Goal: Transaction & Acquisition: Purchase product/service

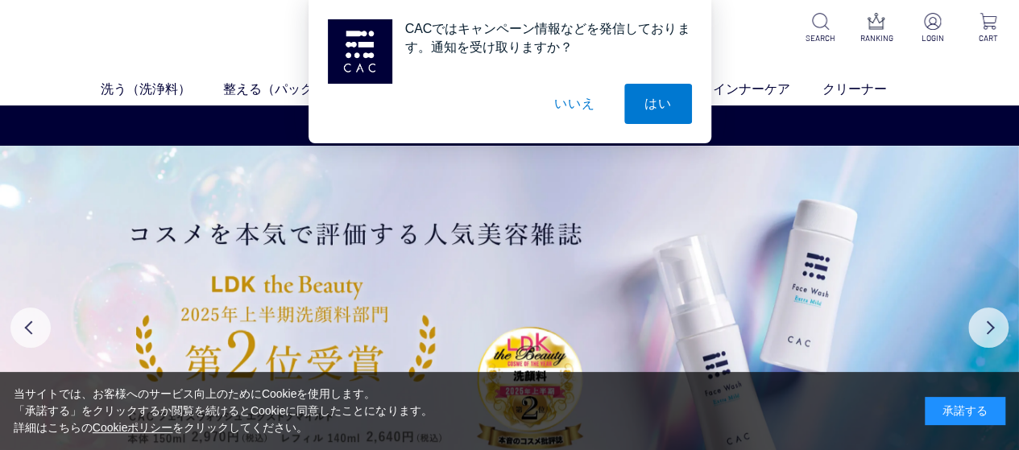
click at [579, 101] on button "いいえ" at bounding box center [574, 104] width 81 height 40
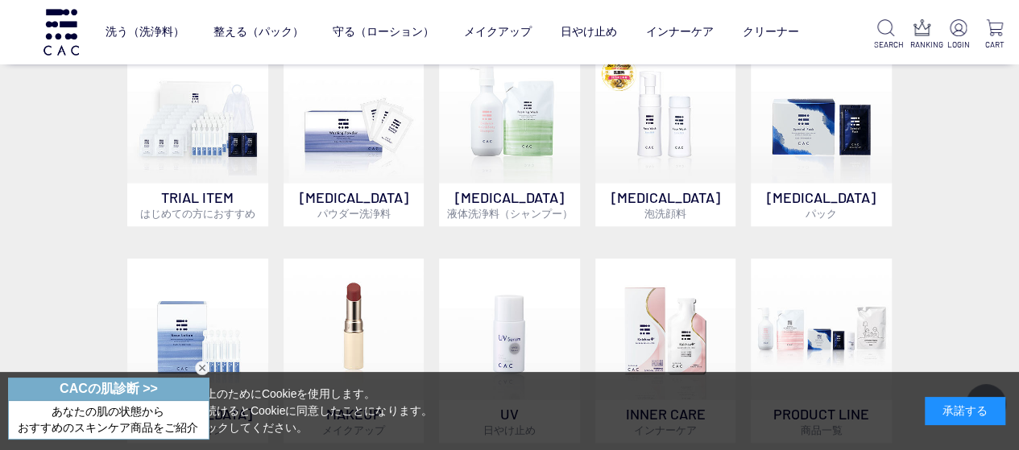
scroll to position [645, 0]
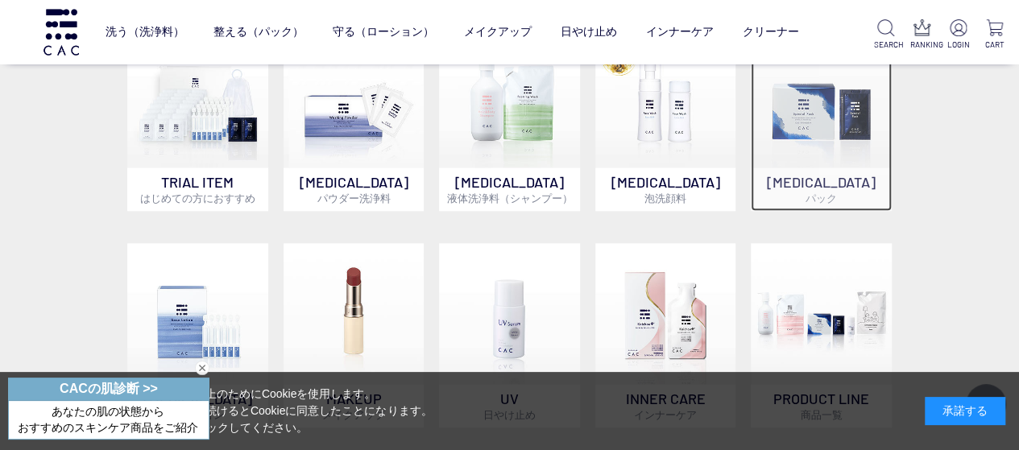
click at [807, 176] on p "SKIN CARE パック" at bounding box center [821, 190] width 141 height 44
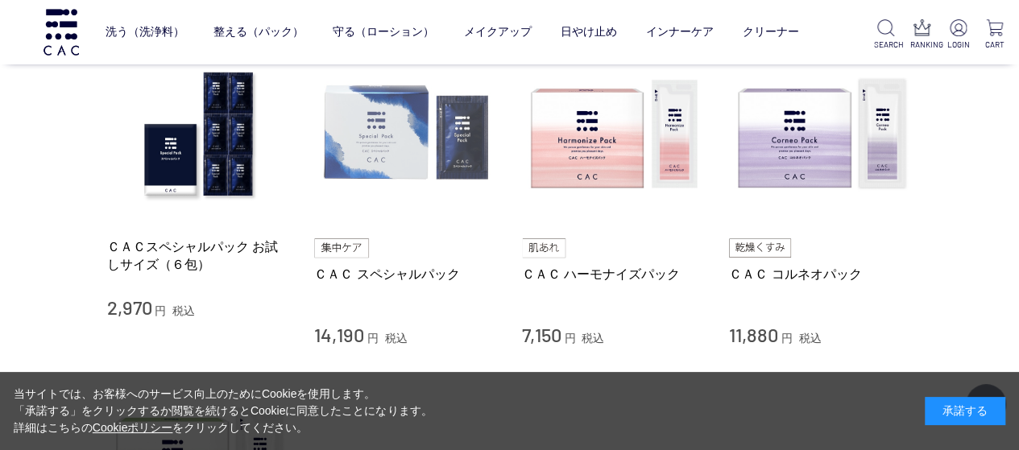
scroll to position [403, 0]
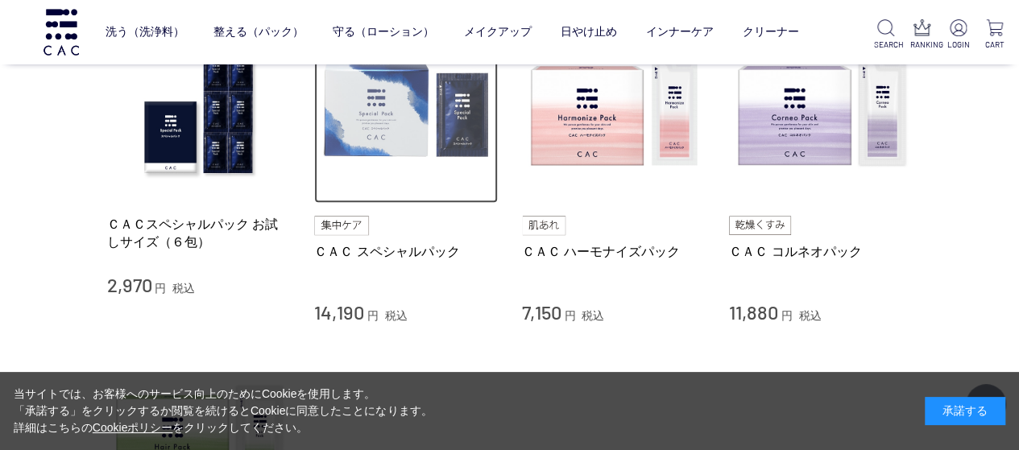
click at [366, 114] on img at bounding box center [406, 112] width 184 height 184
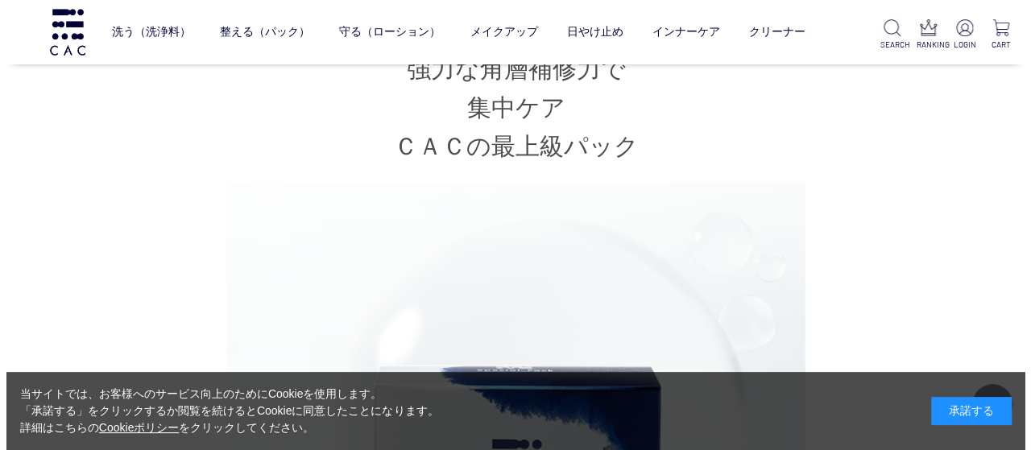
scroll to position [1451, 0]
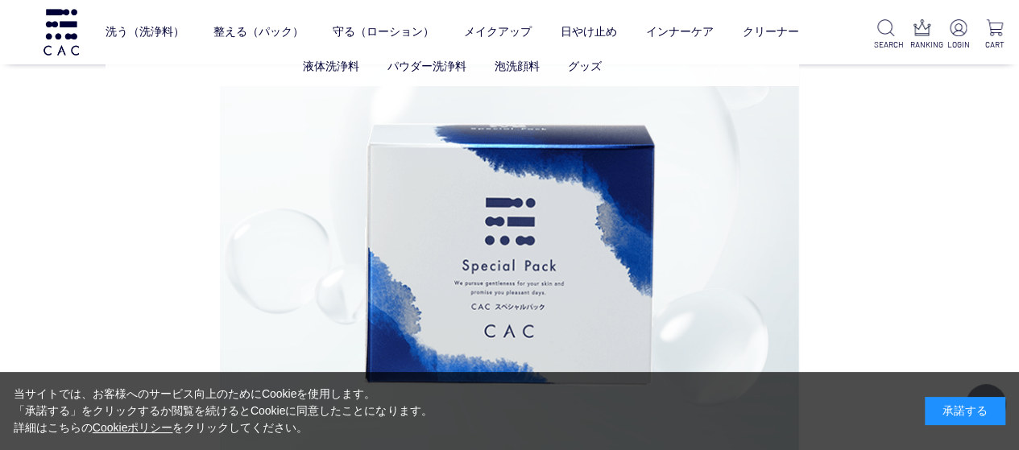
click at [171, 48] on ul "液体洗浄料 パウダー洗浄料 泡洗顔料 グッズ" at bounding box center [452, 66] width 693 height 39
click at [156, 28] on link "洗う（洗浄料）" at bounding box center [145, 32] width 79 height 40
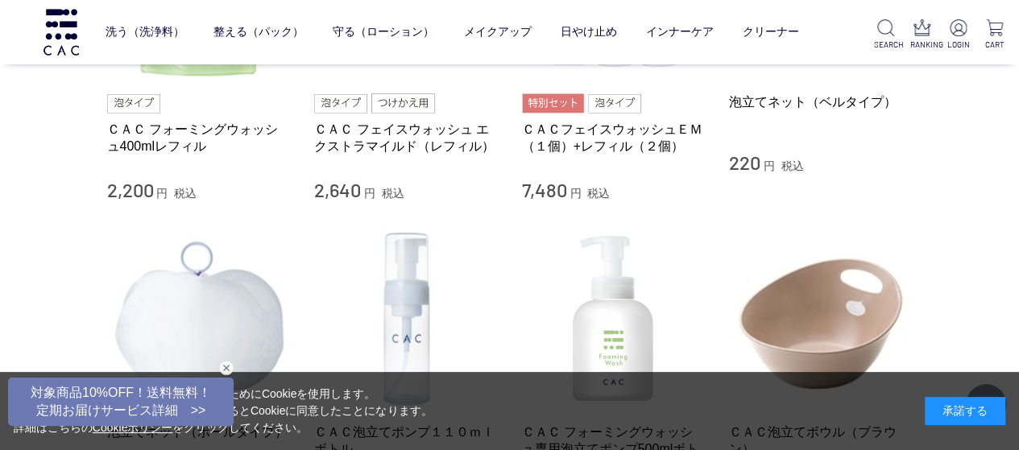
scroll to position [1048, 0]
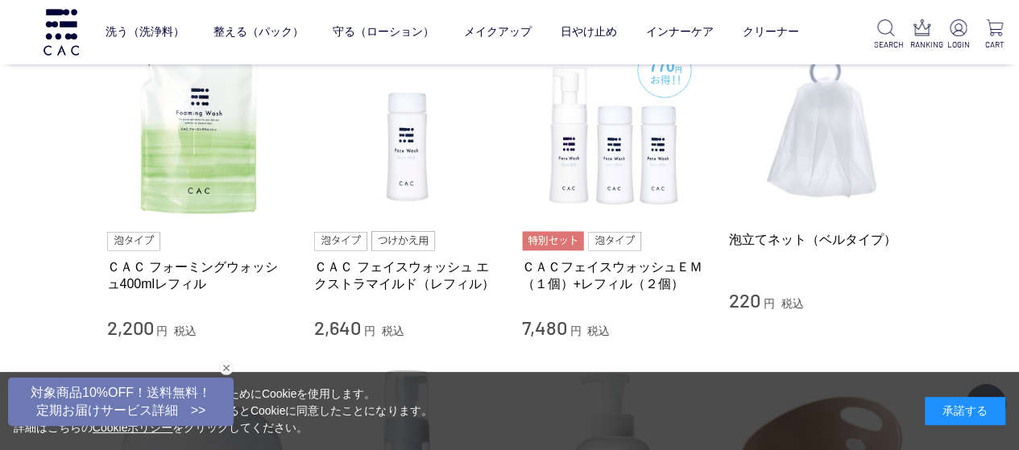
click at [37, 25] on div "洗う（洗浄料） 液体洗浄料 パウダー洗浄料 泡洗顔料 グッズ 整える（パック） フェイスパック ヘアパック 守る（ローション） 保湿化粧水 柔軟化粧水 美容液…" at bounding box center [408, 32] width 816 height 64
click at [68, 29] on img at bounding box center [61, 32] width 40 height 46
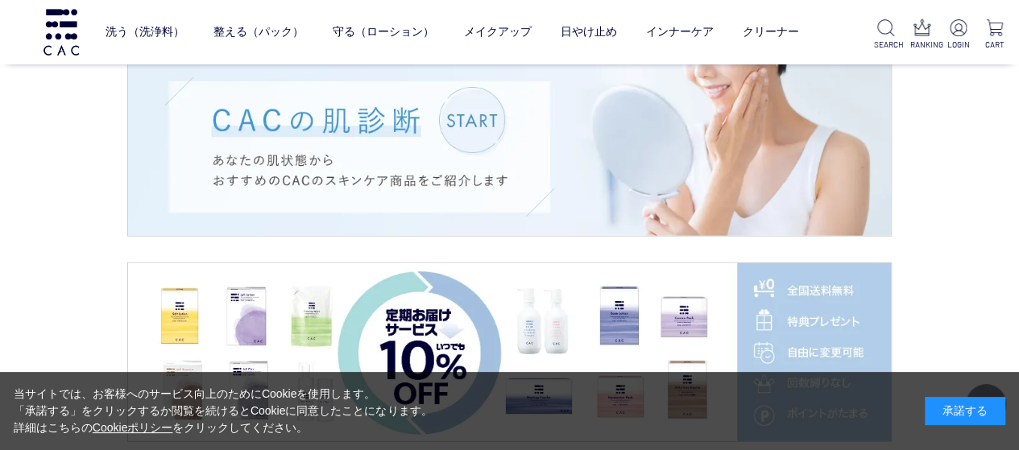
scroll to position [1934, 0]
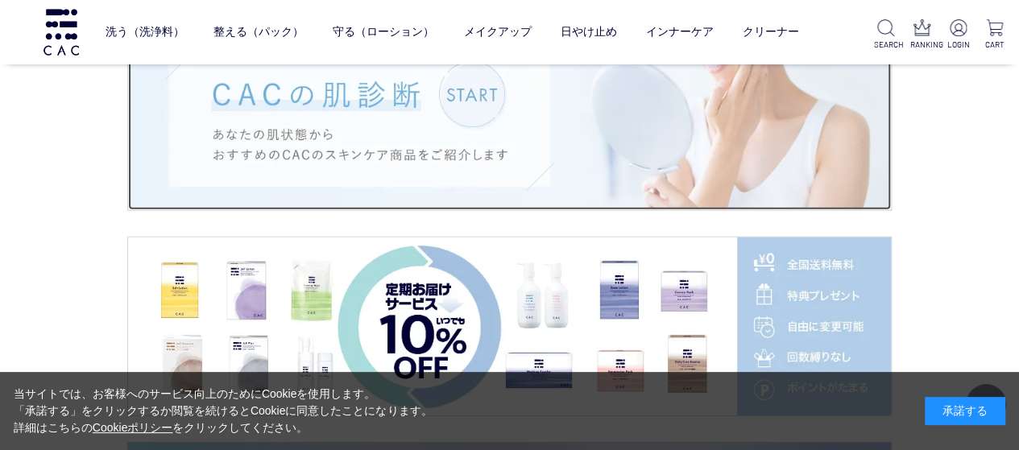
click at [571, 139] on img at bounding box center [509, 121] width 763 height 178
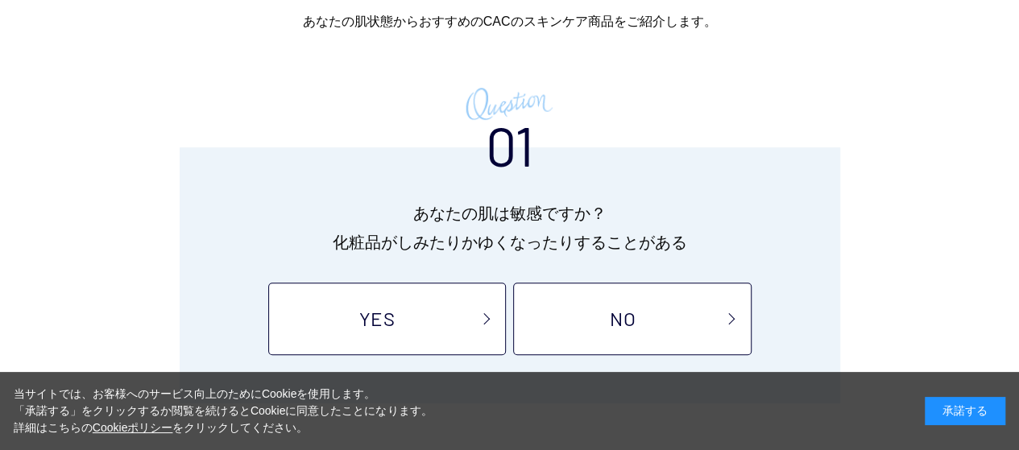
scroll to position [242, 0]
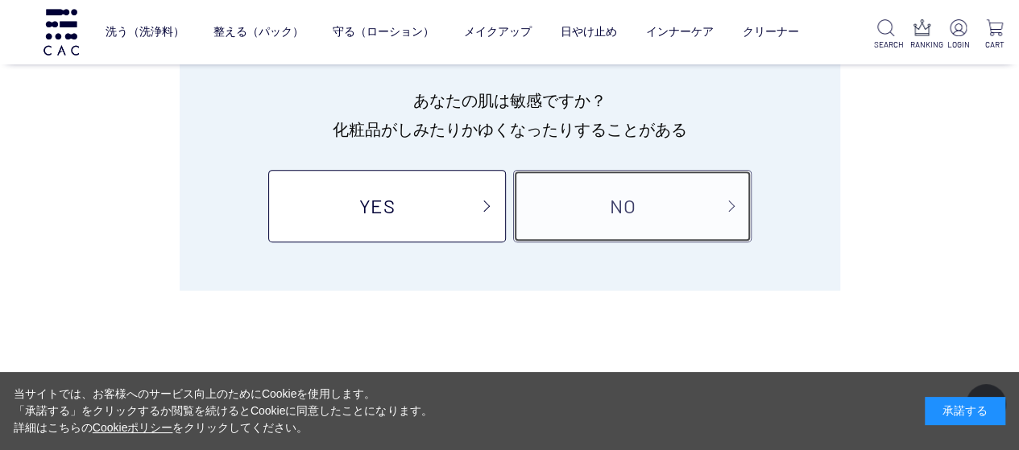
click at [564, 203] on link "NO" at bounding box center [632, 206] width 238 height 73
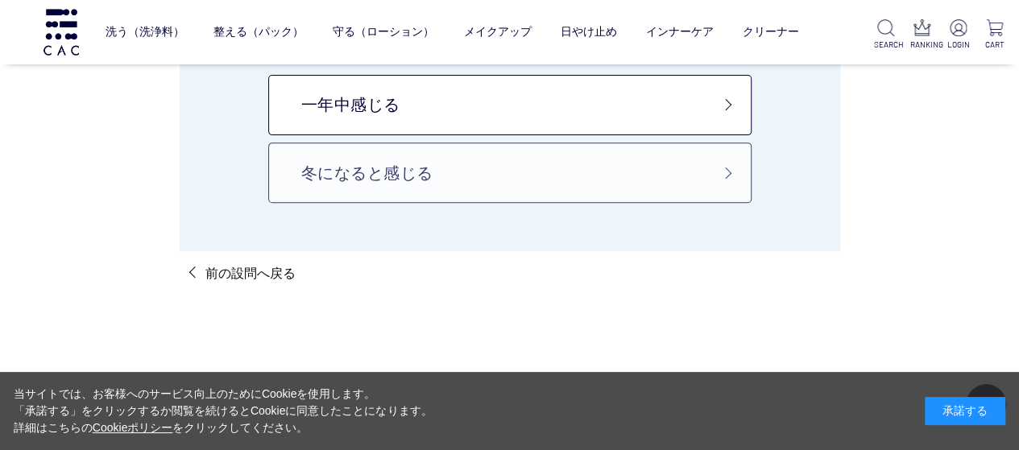
scroll to position [161, 0]
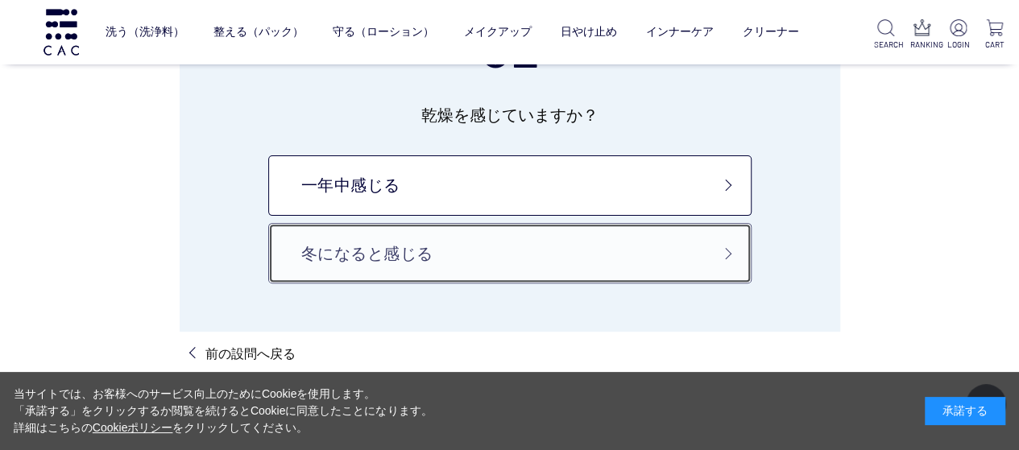
click at [552, 233] on link "冬になると感じる" at bounding box center [510, 253] width 484 height 60
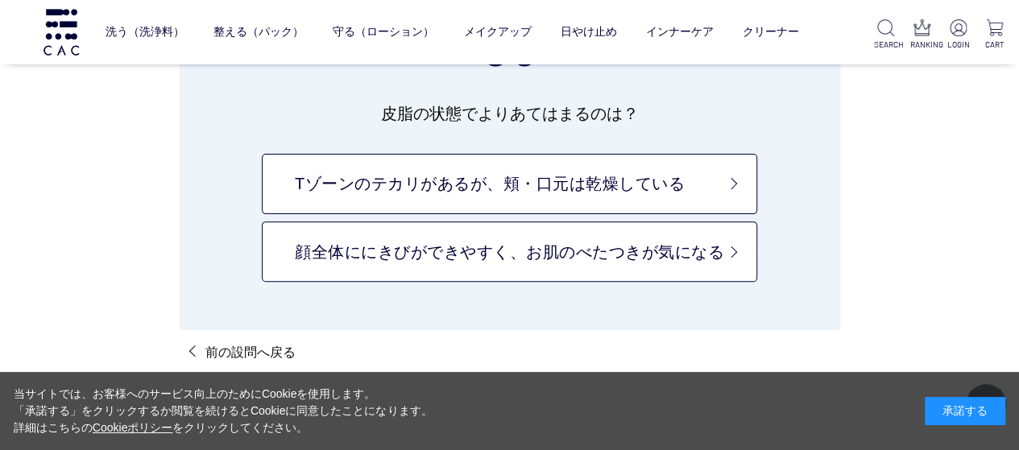
scroll to position [242, 0]
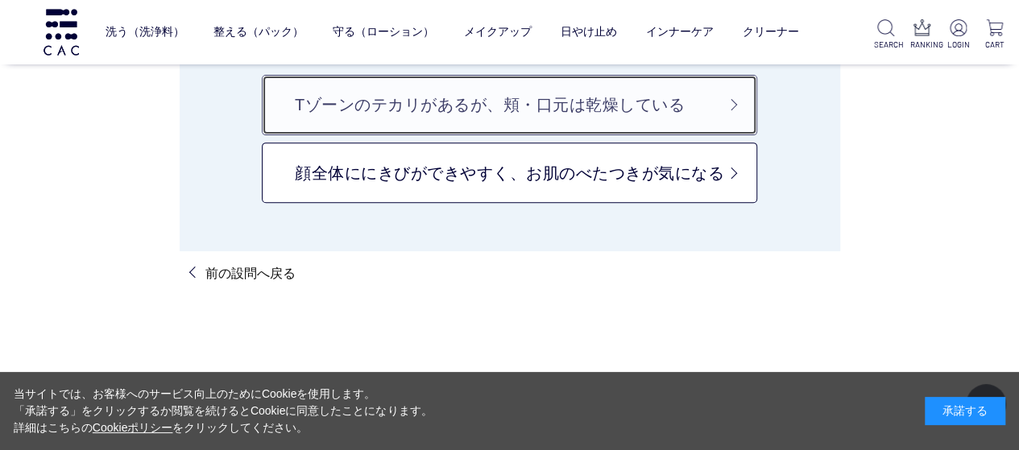
click at [596, 114] on link "Tゾーンのテカリがあるが、頬・口元は乾燥している" at bounding box center [510, 105] width 496 height 60
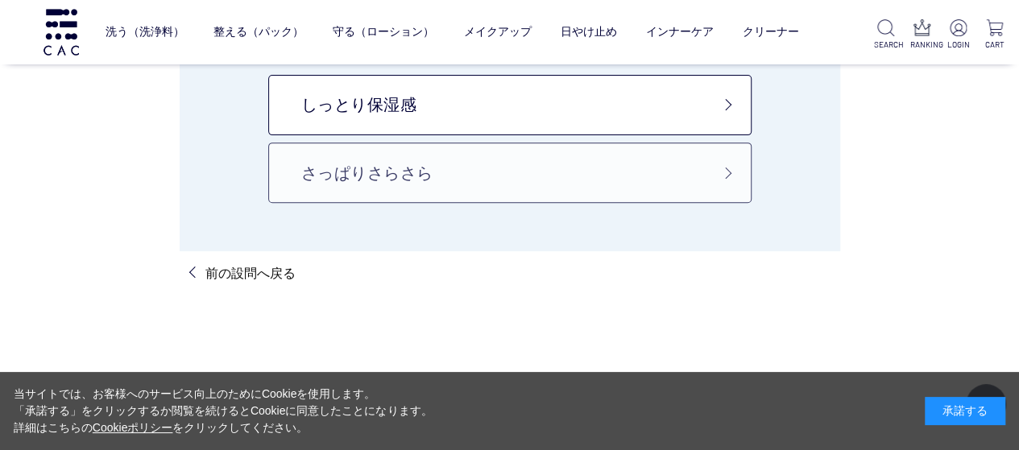
scroll to position [161, 0]
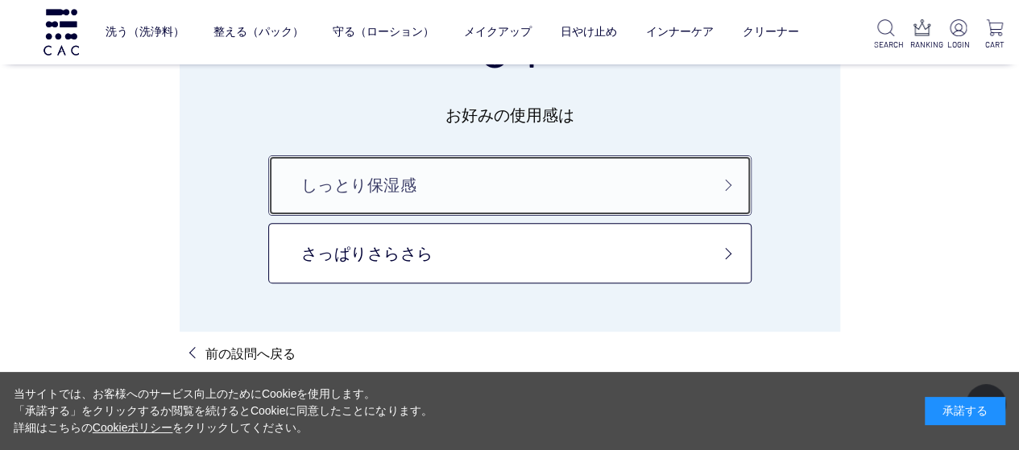
click at [638, 197] on link "しっとり保湿感" at bounding box center [510, 186] width 484 height 60
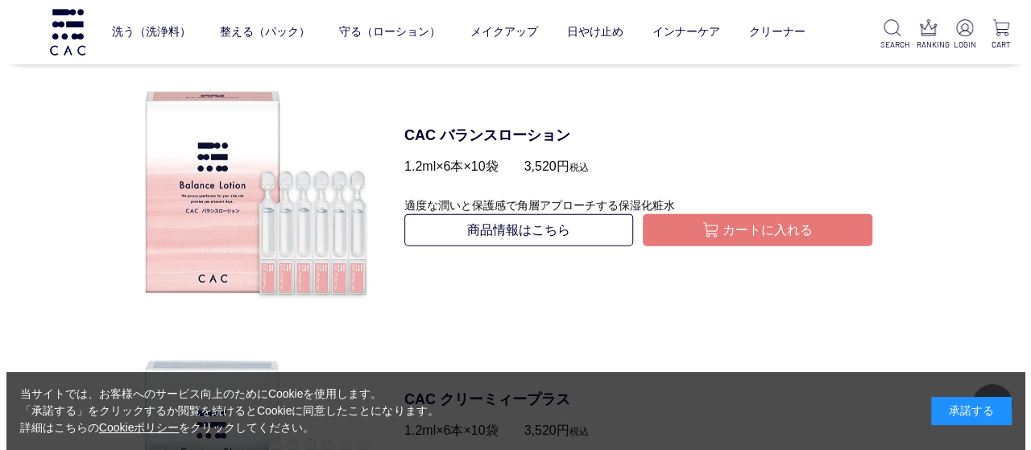
scroll to position [1853, 0]
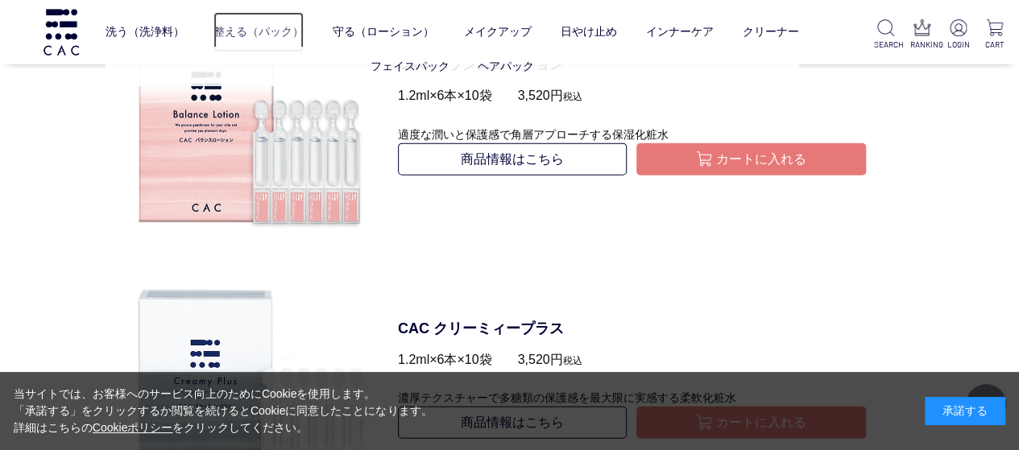
click at [263, 28] on link "整える（パック）" at bounding box center [259, 32] width 90 height 40
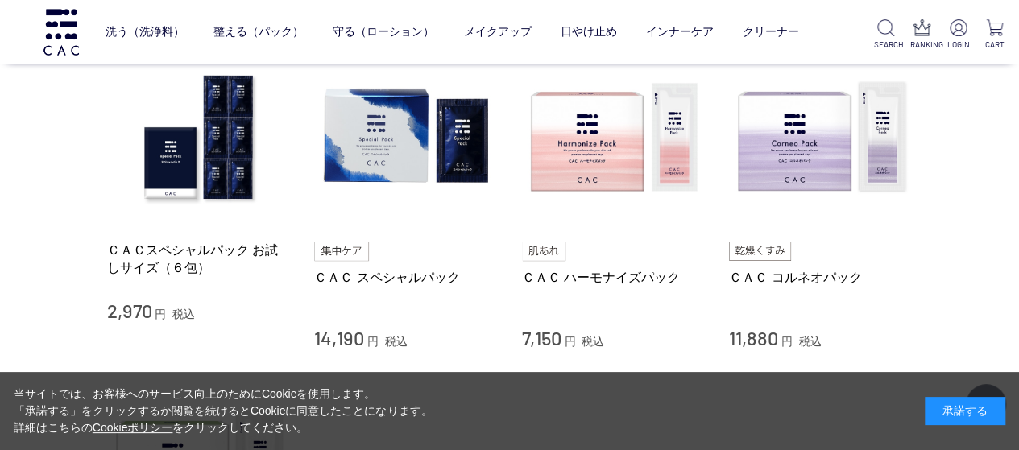
scroll to position [403, 0]
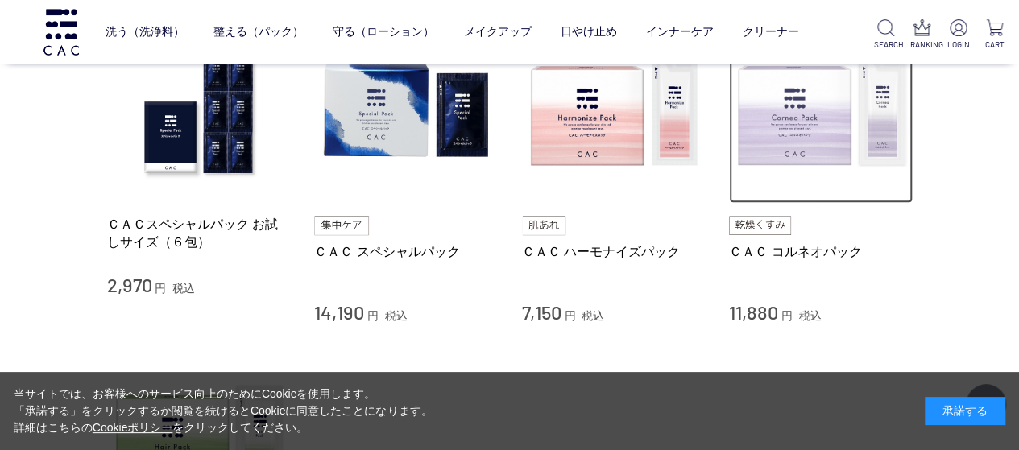
click at [810, 133] on img at bounding box center [821, 112] width 184 height 184
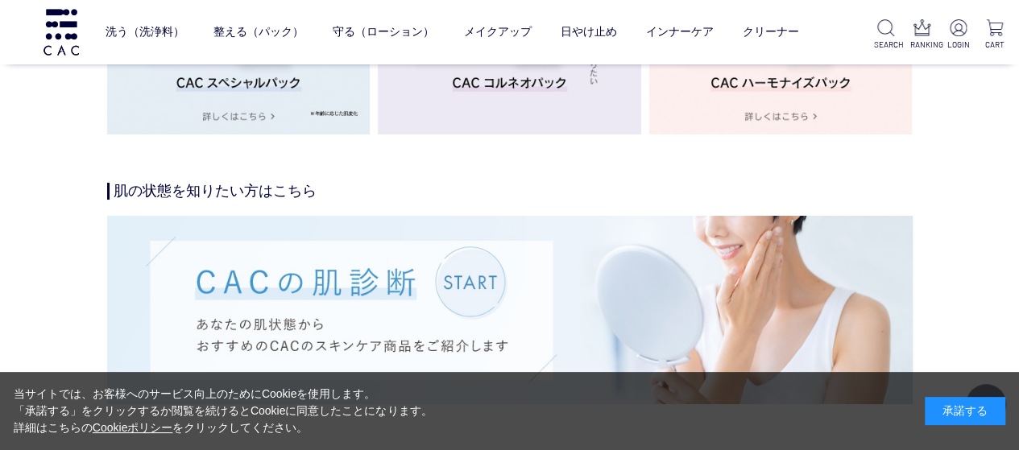
scroll to position [2821, 0]
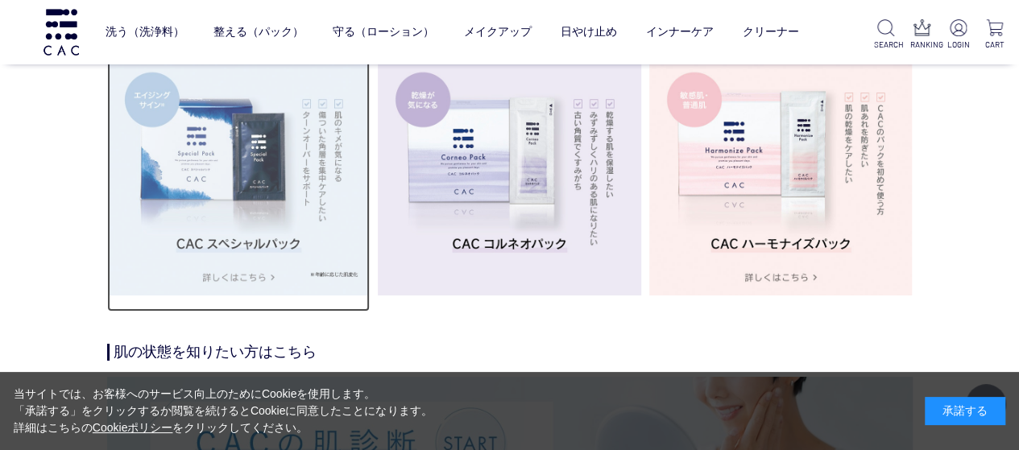
click at [252, 199] on img at bounding box center [239, 164] width 264 height 264
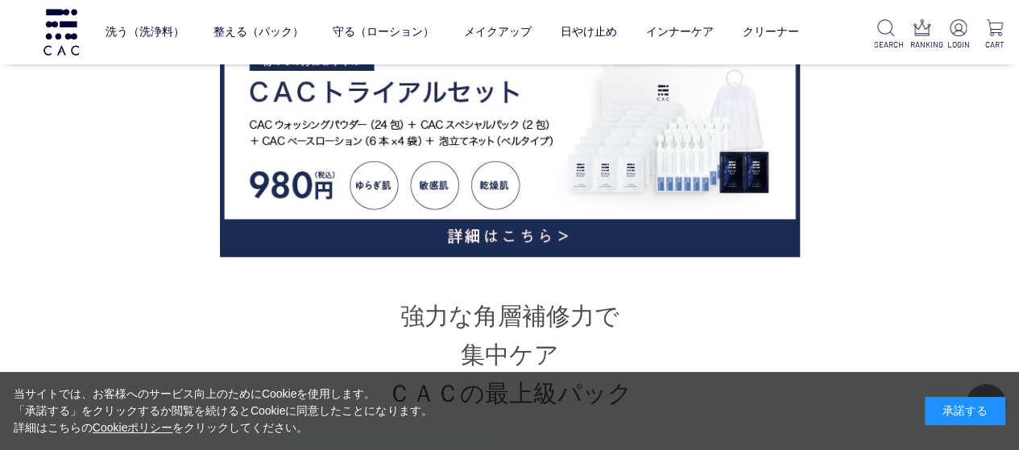
scroll to position [967, 0]
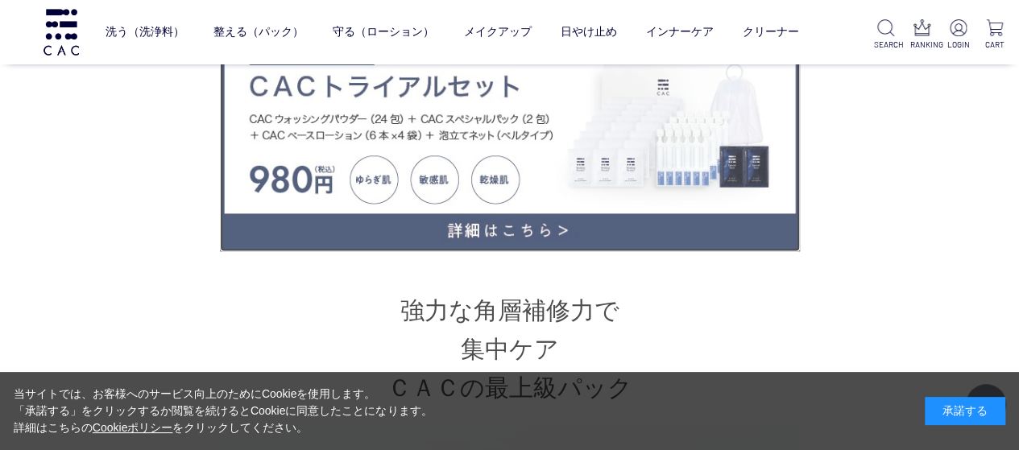
click at [427, 172] on img at bounding box center [510, 135] width 580 height 232
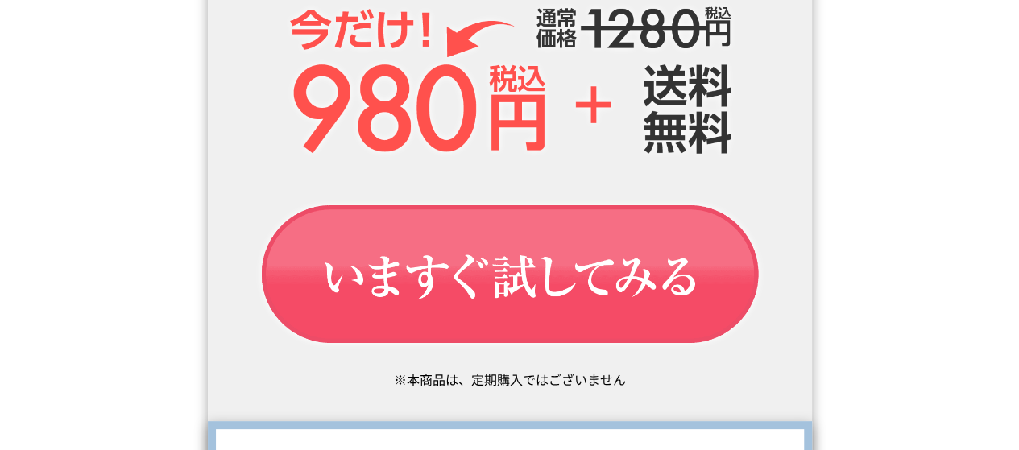
scroll to position [2498, 0]
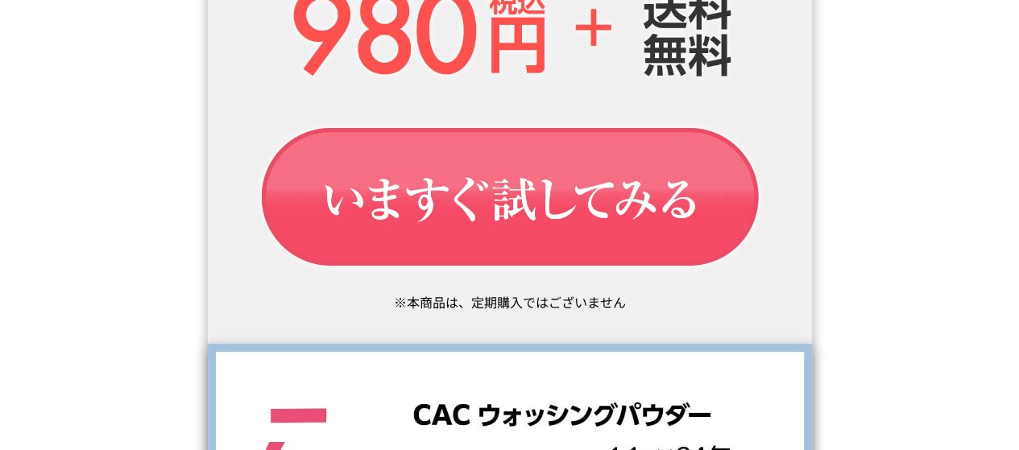
click at [473, 186] on img at bounding box center [510, 199] width 556 height 187
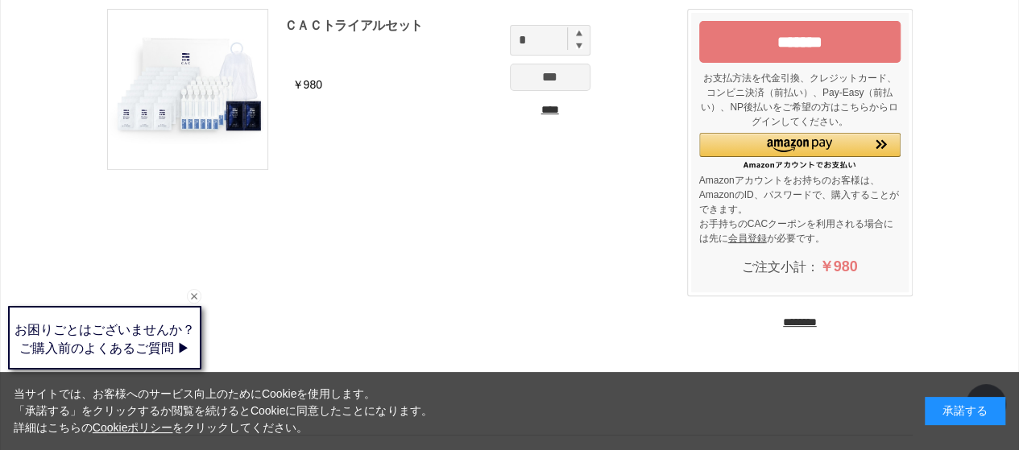
scroll to position [81, 0]
